Goal: Contribute content: Add original content to the website for others to see

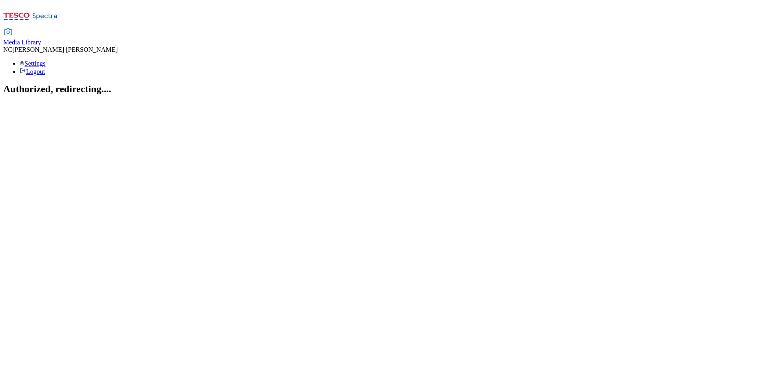
click at [40, 10] on icon at bounding box center [30, 18] width 54 height 17
click at [41, 39] on span "Media Library" at bounding box center [22, 42] width 38 height 7
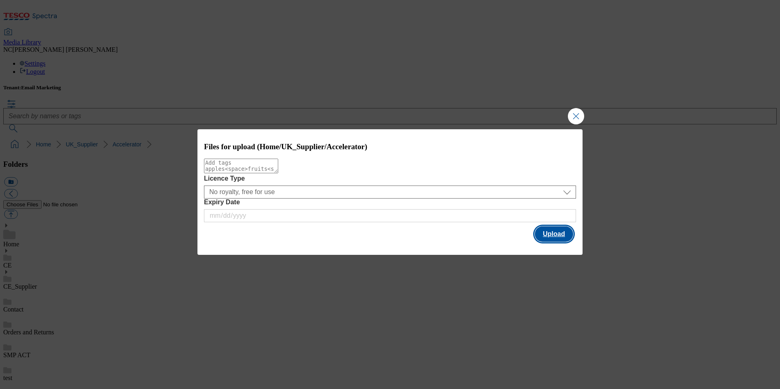
click at [543, 234] on button "Upload" at bounding box center [554, 234] width 38 height 16
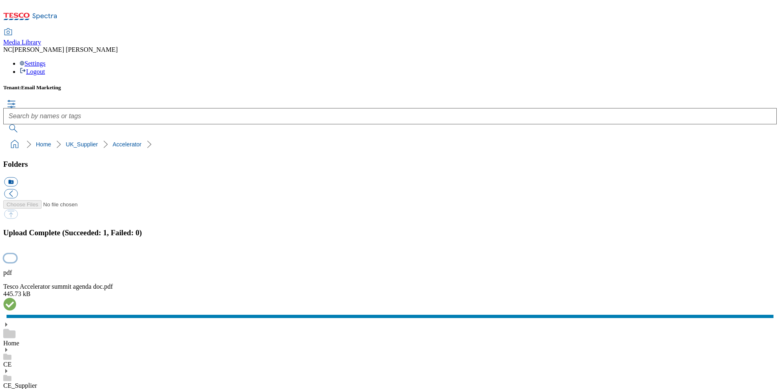
click at [16, 255] on button "button" at bounding box center [10, 259] width 12 height 8
